Goal: Navigation & Orientation: Find specific page/section

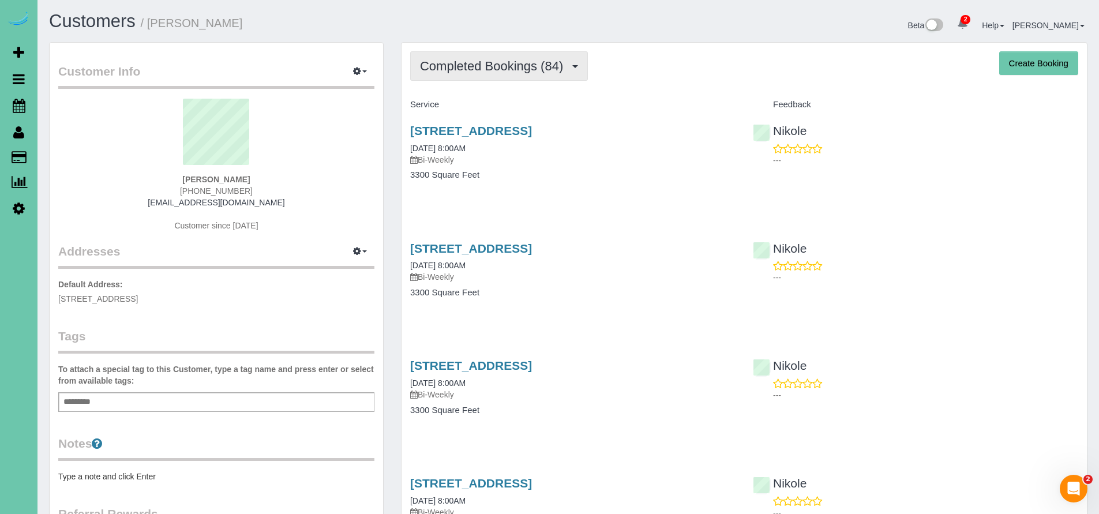
click at [490, 70] on span "Completed Bookings (84)" at bounding box center [494, 66] width 149 height 14
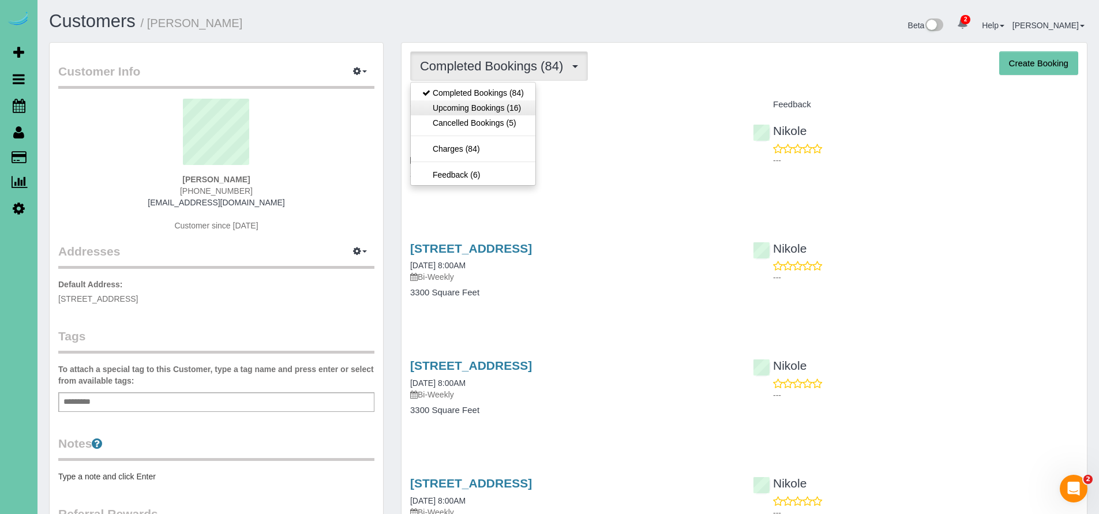
click at [469, 100] on link "Upcoming Bookings (16)" at bounding box center [473, 107] width 125 height 15
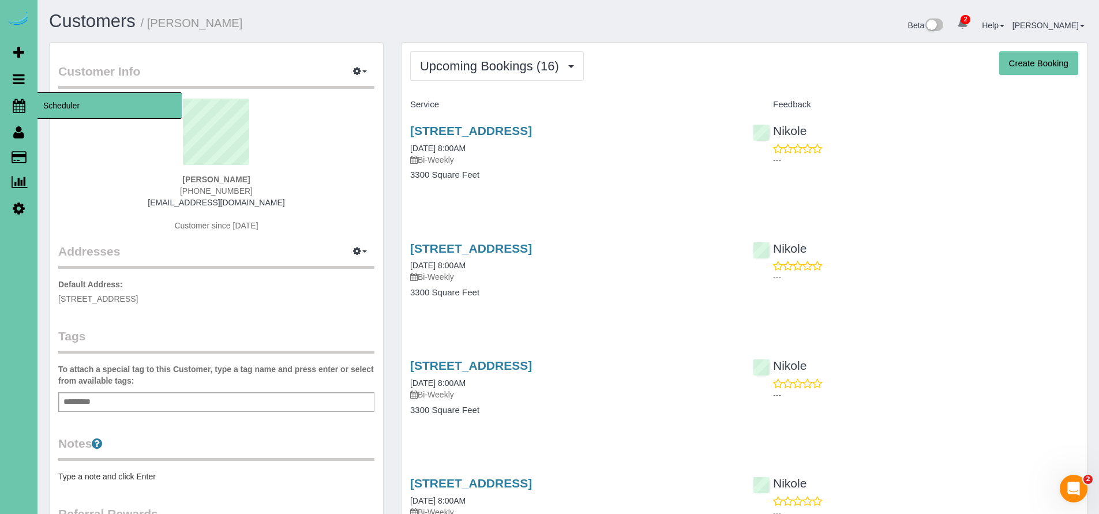
click at [20, 109] on icon at bounding box center [19, 106] width 13 height 14
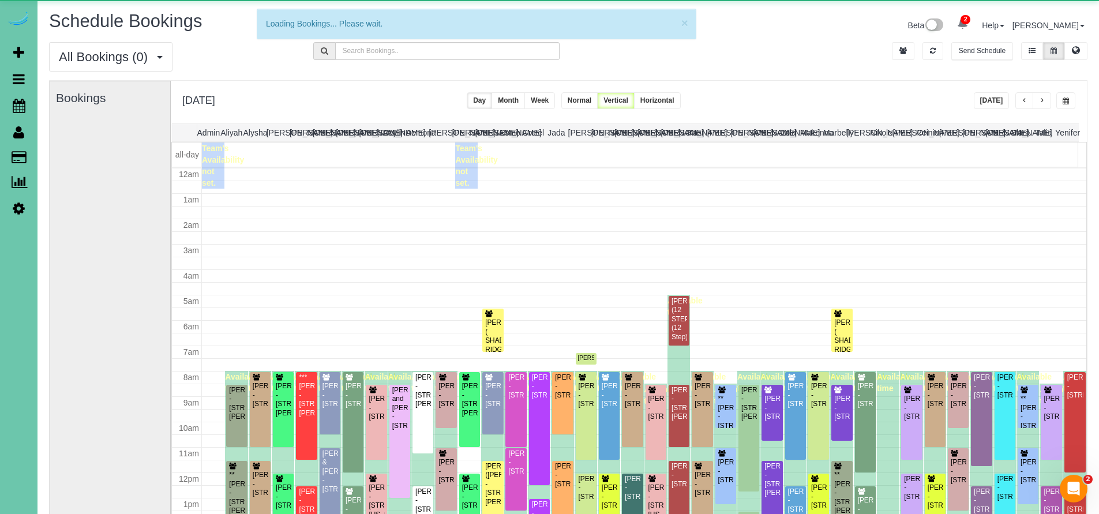
scroll to position [152, 0]
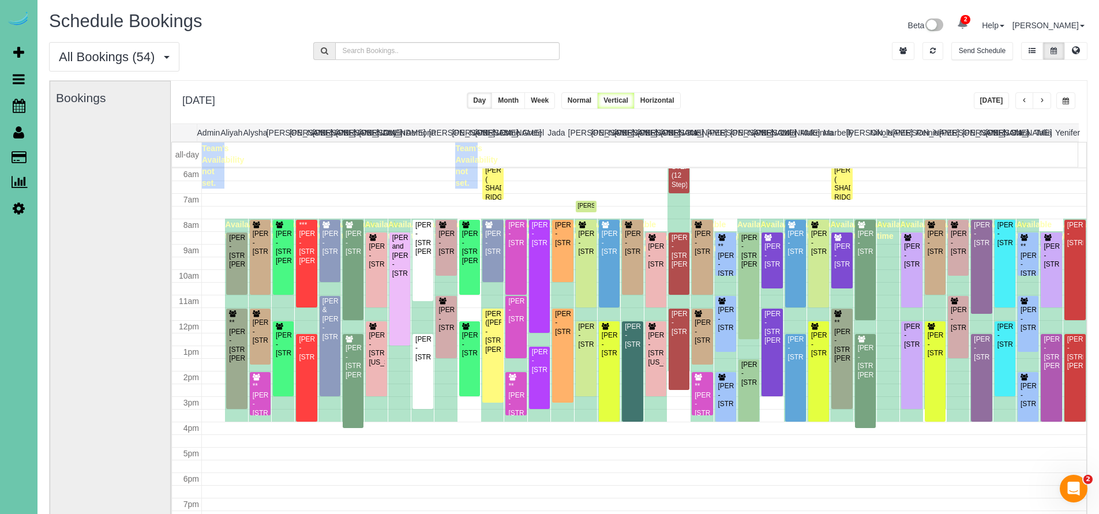
click at [1039, 102] on span "button" at bounding box center [1042, 100] width 6 height 7
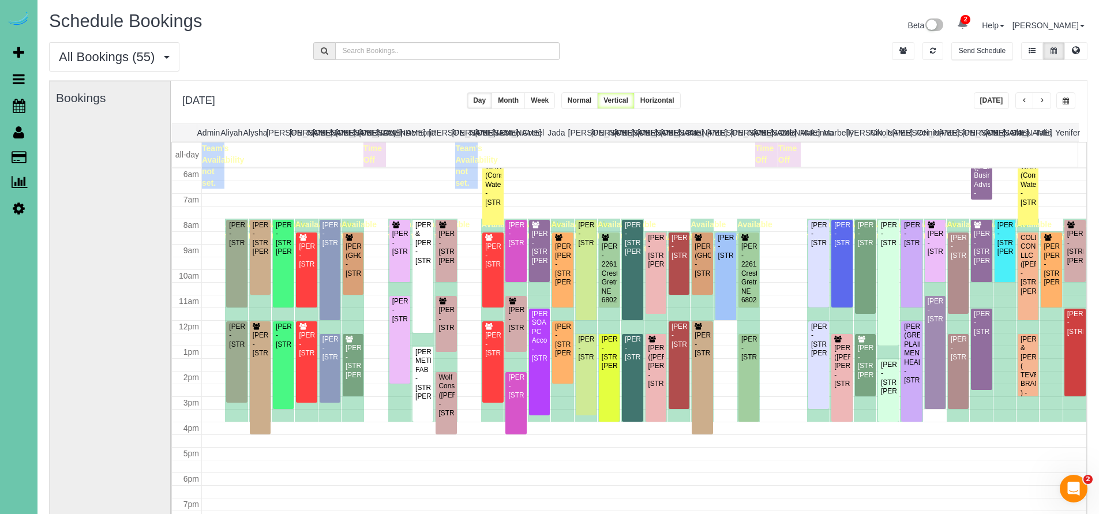
click at [1027, 103] on button "button" at bounding box center [1024, 100] width 18 height 17
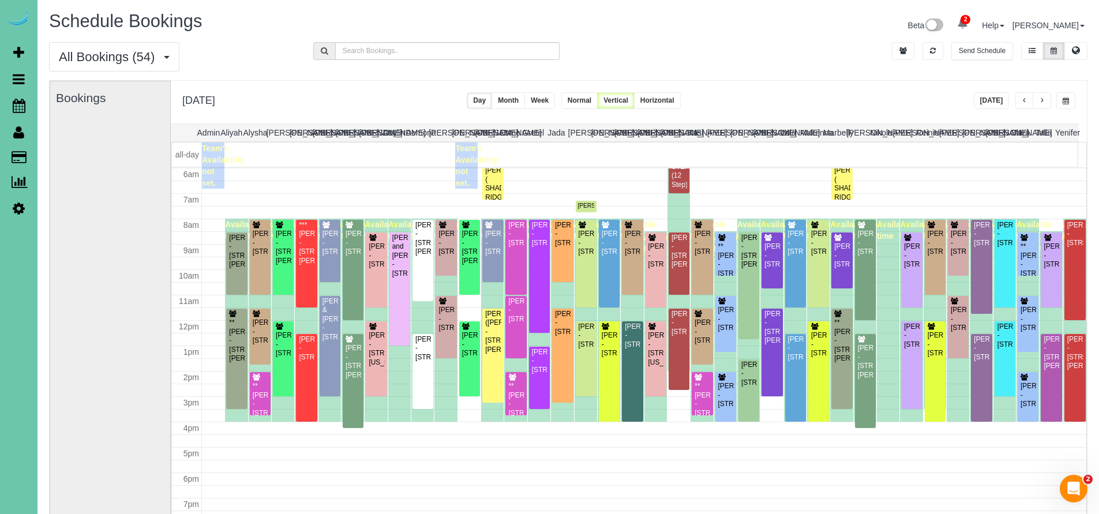
click at [1000, 100] on button "Today" at bounding box center [992, 100] width 36 height 17
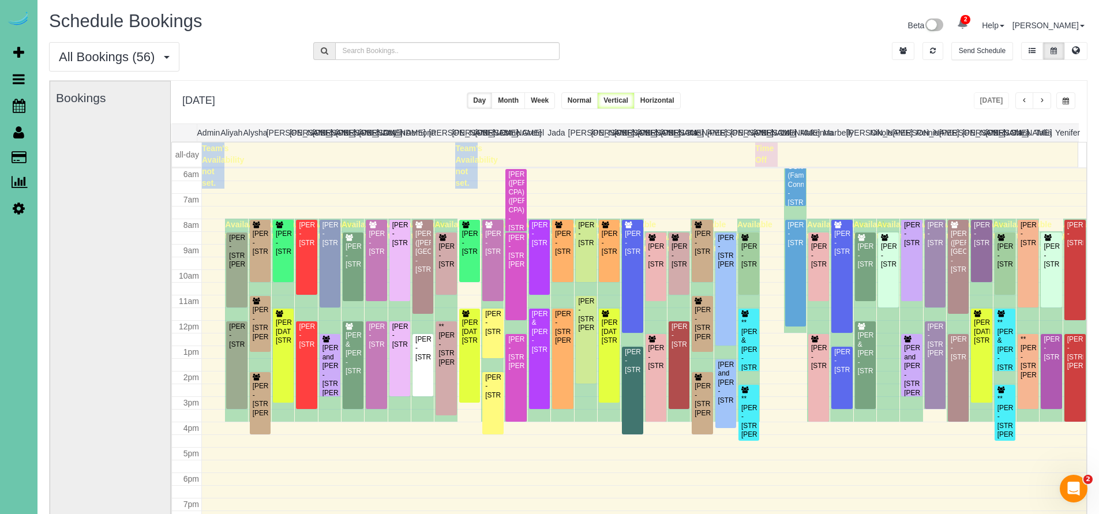
click at [798, 49] on div "All Bookings (56) All Bookings Unassigned Bookings Recurring Bookings New Custo…" at bounding box center [568, 61] width 1056 height 38
click at [493, 246] on div "Carol Lackner - 707 N 69th Street, Omaha, NE 68132" at bounding box center [493, 243] width 16 height 27
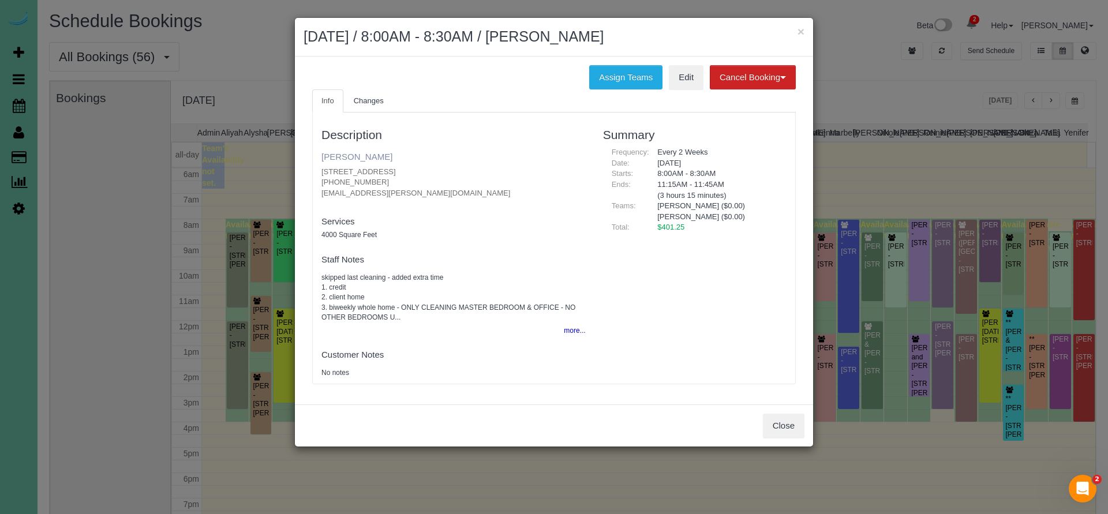
click at [358, 156] on link "[PERSON_NAME]" at bounding box center [356, 157] width 71 height 10
click at [777, 414] on button "Close" at bounding box center [784, 426] width 42 height 24
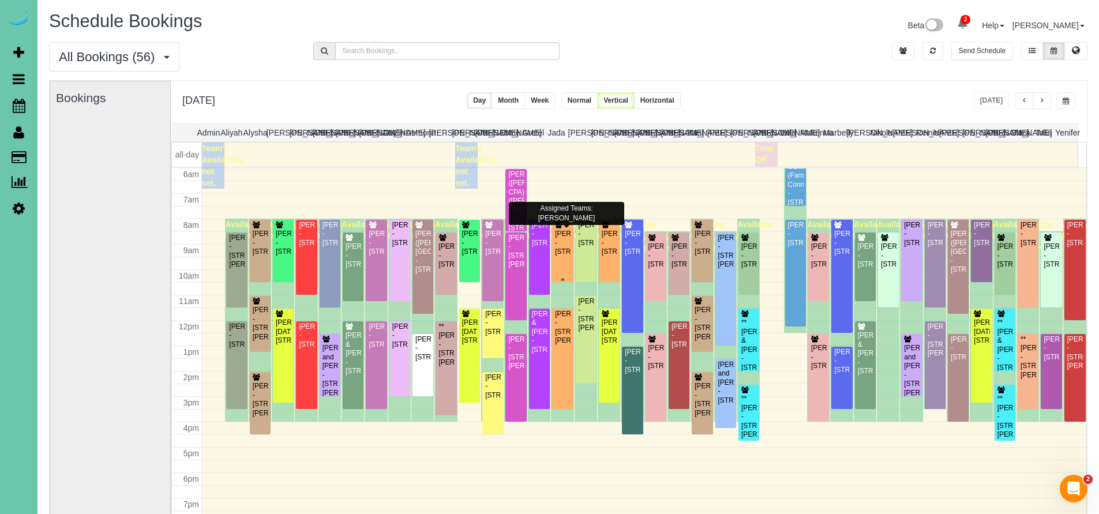
click at [565, 250] on div "Joshua Borer - 110 S 52nd Street, Omaha, NE 68132" at bounding box center [562, 243] width 16 height 27
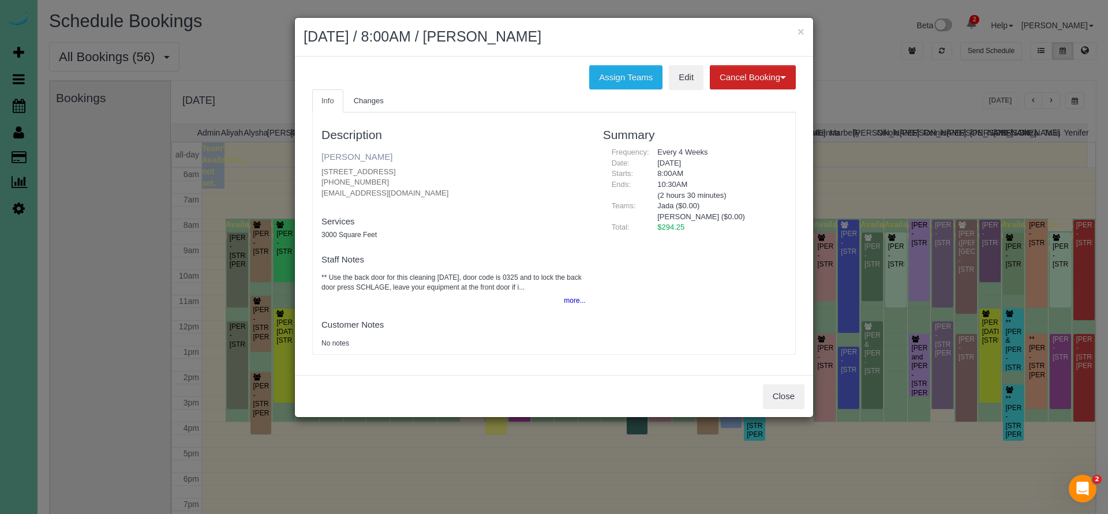
click at [347, 153] on link "Joshua Borer" at bounding box center [356, 157] width 71 height 10
click at [784, 389] on button "Close" at bounding box center [784, 396] width 42 height 24
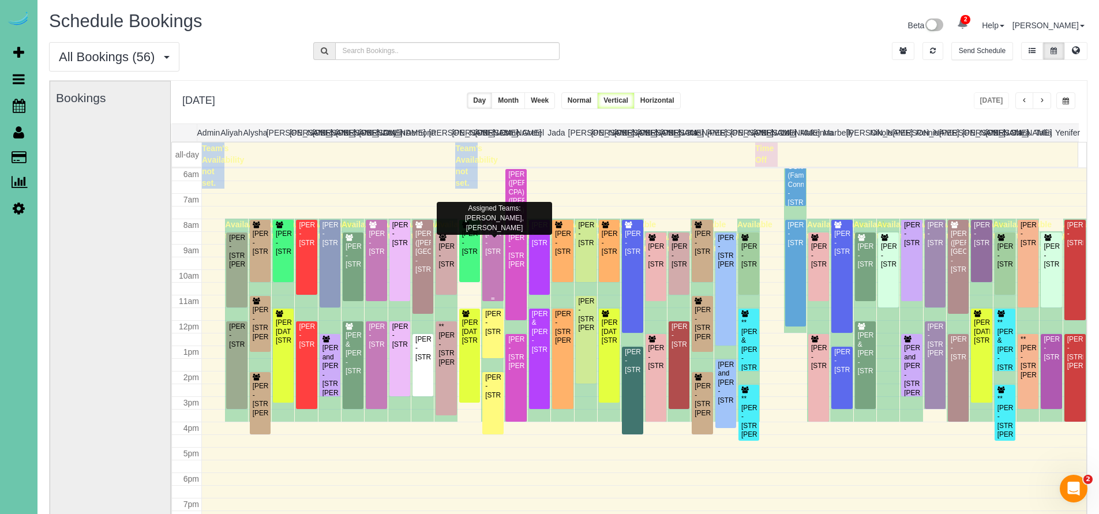
click at [489, 254] on div "Carol Lackner - 707 N 69th Street, Omaha, NE 68132" at bounding box center [493, 243] width 16 height 27
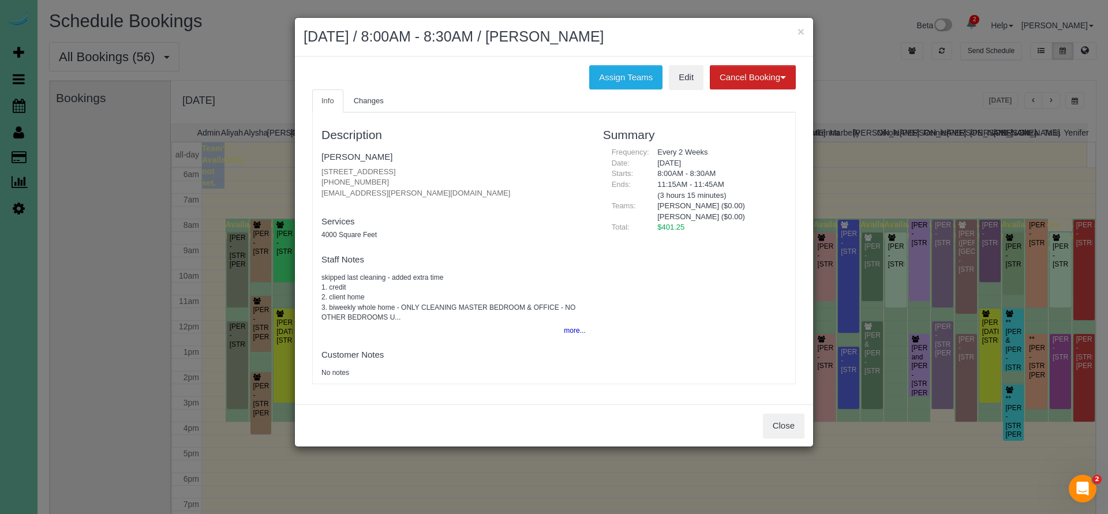
click at [794, 424] on button "Close" at bounding box center [784, 426] width 42 height 24
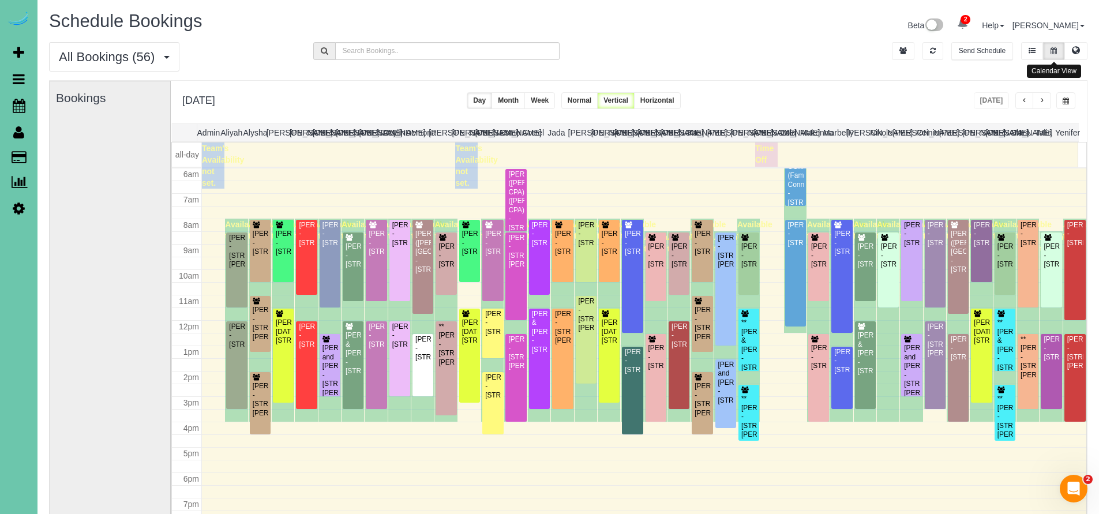
click at [282, 345] on div "Melissa Noel - 1909 N 50th Street, Omaha, NE 68104" at bounding box center [283, 331] width 16 height 27
click at [282, 353] on body "2 Beta Your Notifications You have 0 alerts × You have 1 to charge for 08/12/20…" at bounding box center [549, 257] width 1099 height 514
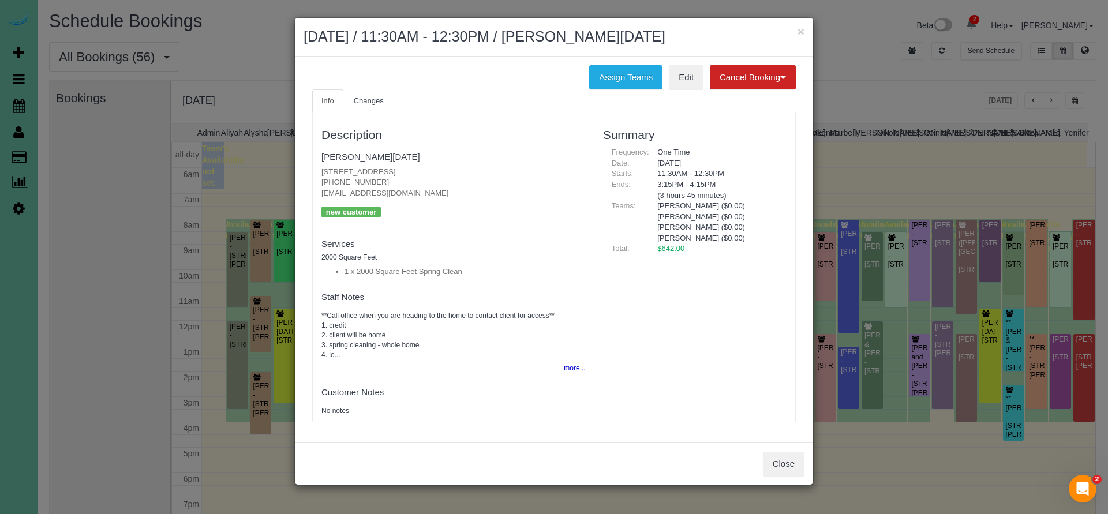
click at [790, 457] on button "Close" at bounding box center [784, 464] width 42 height 24
click at [790, 457] on div "× August 13, 2025 / 11:30AM - 12:30PM / Melissa Noel Assign Teams Edit Cancel B…" at bounding box center [554, 257] width 1108 height 514
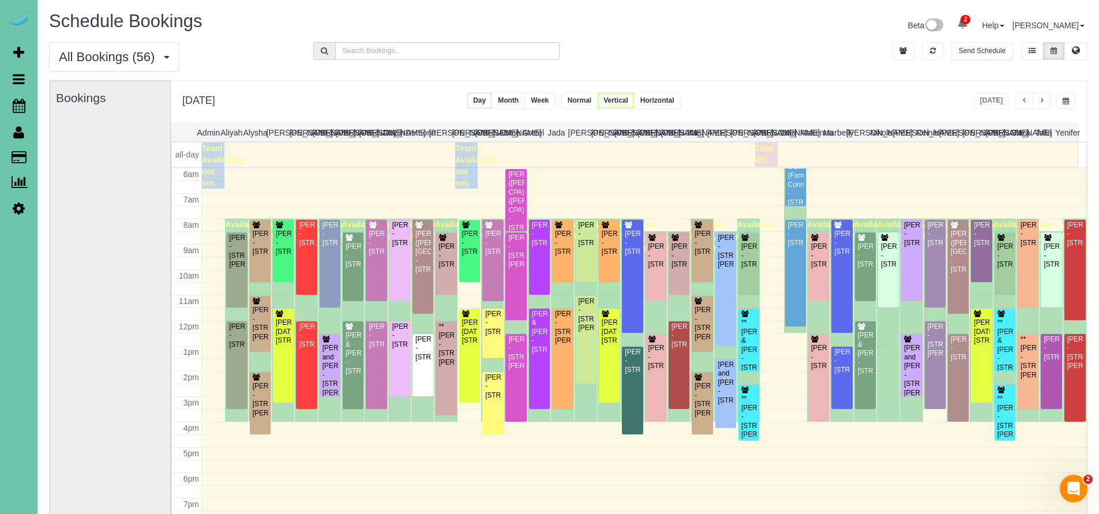
click at [762, 37] on div "Beta 2 Your Notifications You have 0 alerts × You have 1 to charge for 08/12/20…" at bounding box center [832, 27] width 528 height 31
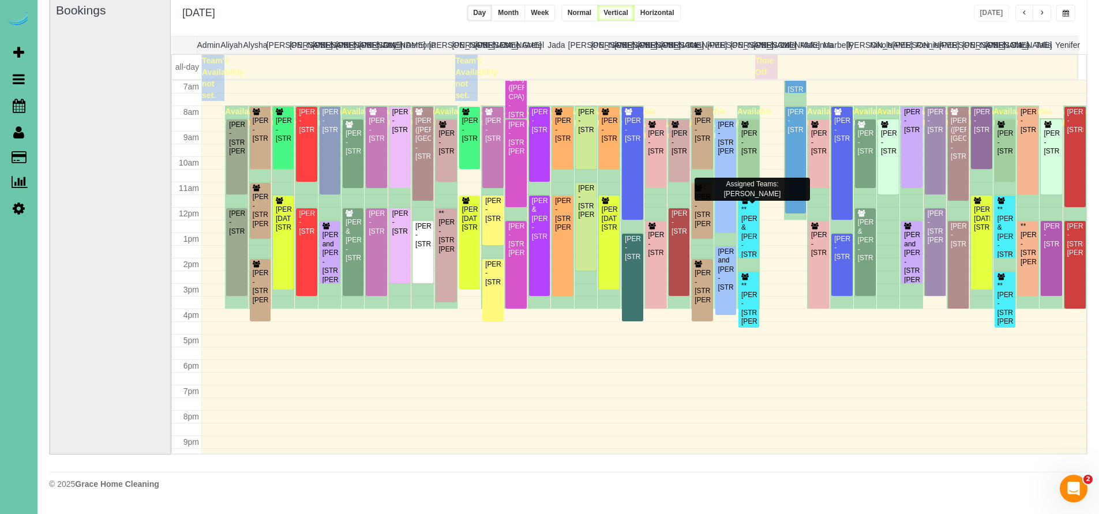
scroll to position [90, 0]
